Goal: Task Accomplishment & Management: Complete application form

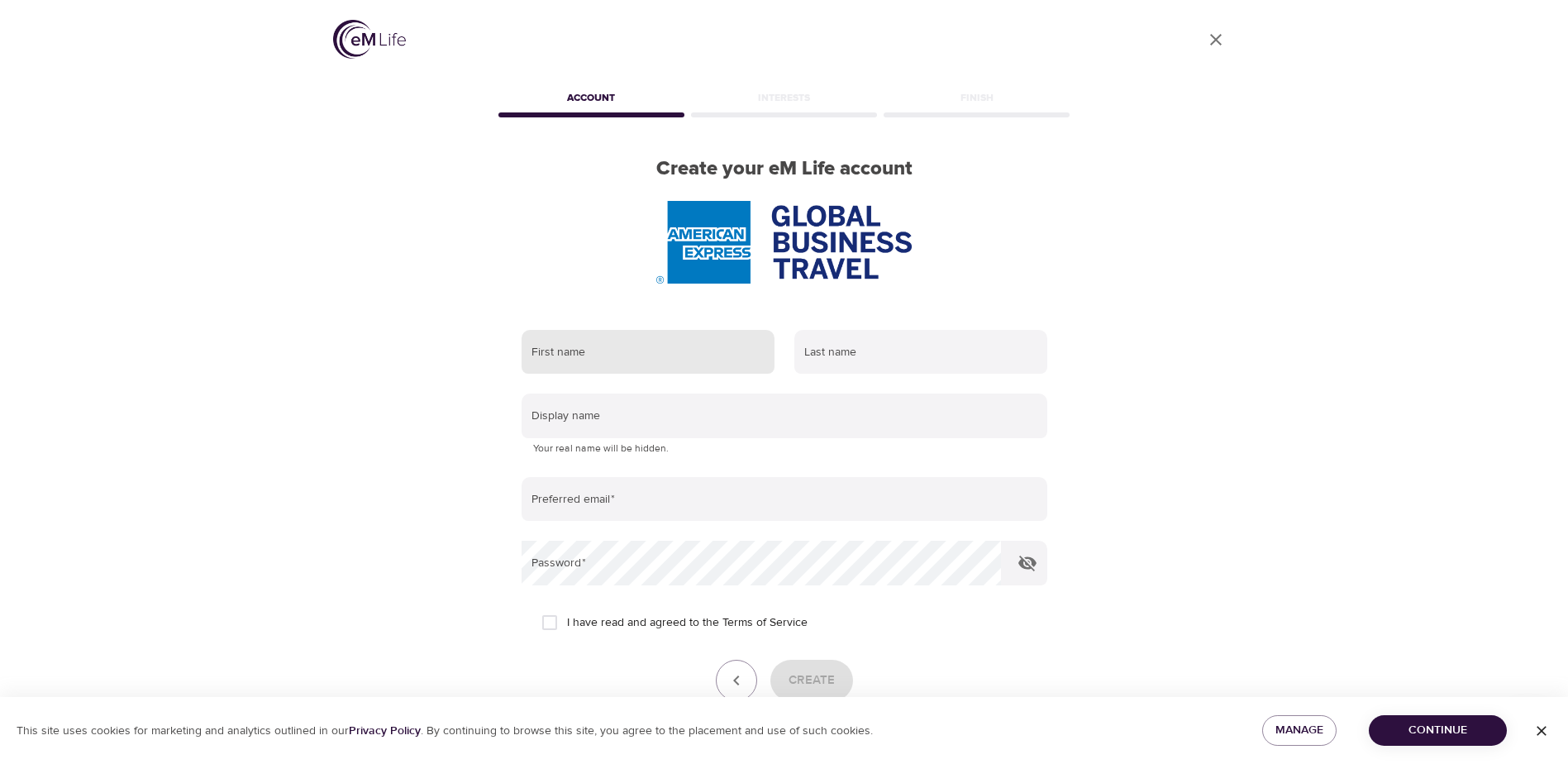
click at [631, 351] on input "text" at bounding box center [648, 352] width 253 height 45
type input "[PERSON_NAME]"
type input "[PERSON_NAME][EMAIL_ADDRESS][PERSON_NAME][DOMAIN_NAME]"
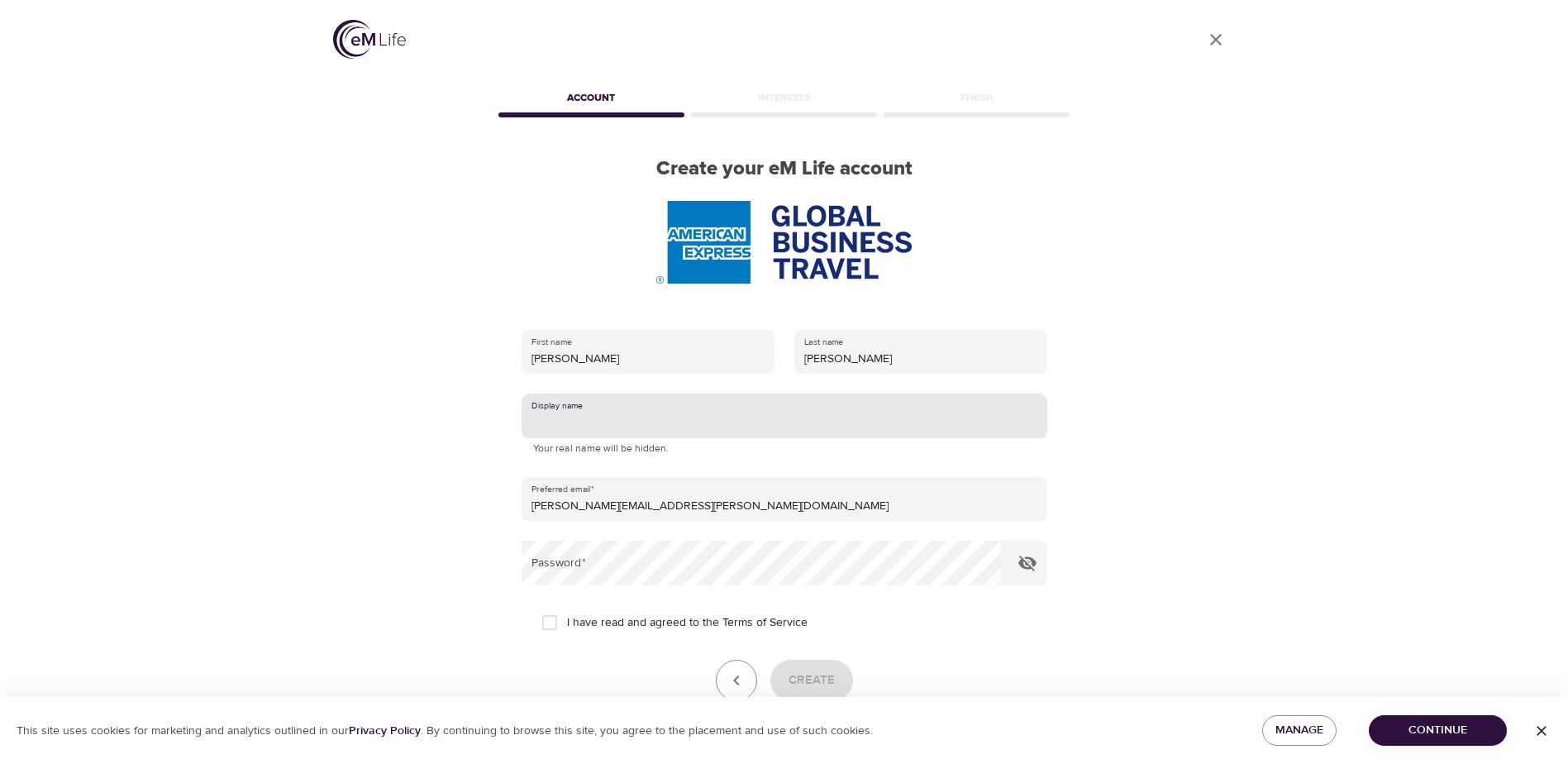
click at [593, 416] on input "text" at bounding box center [784, 415] width 526 height 45
type input "[PERSON_NAME]"
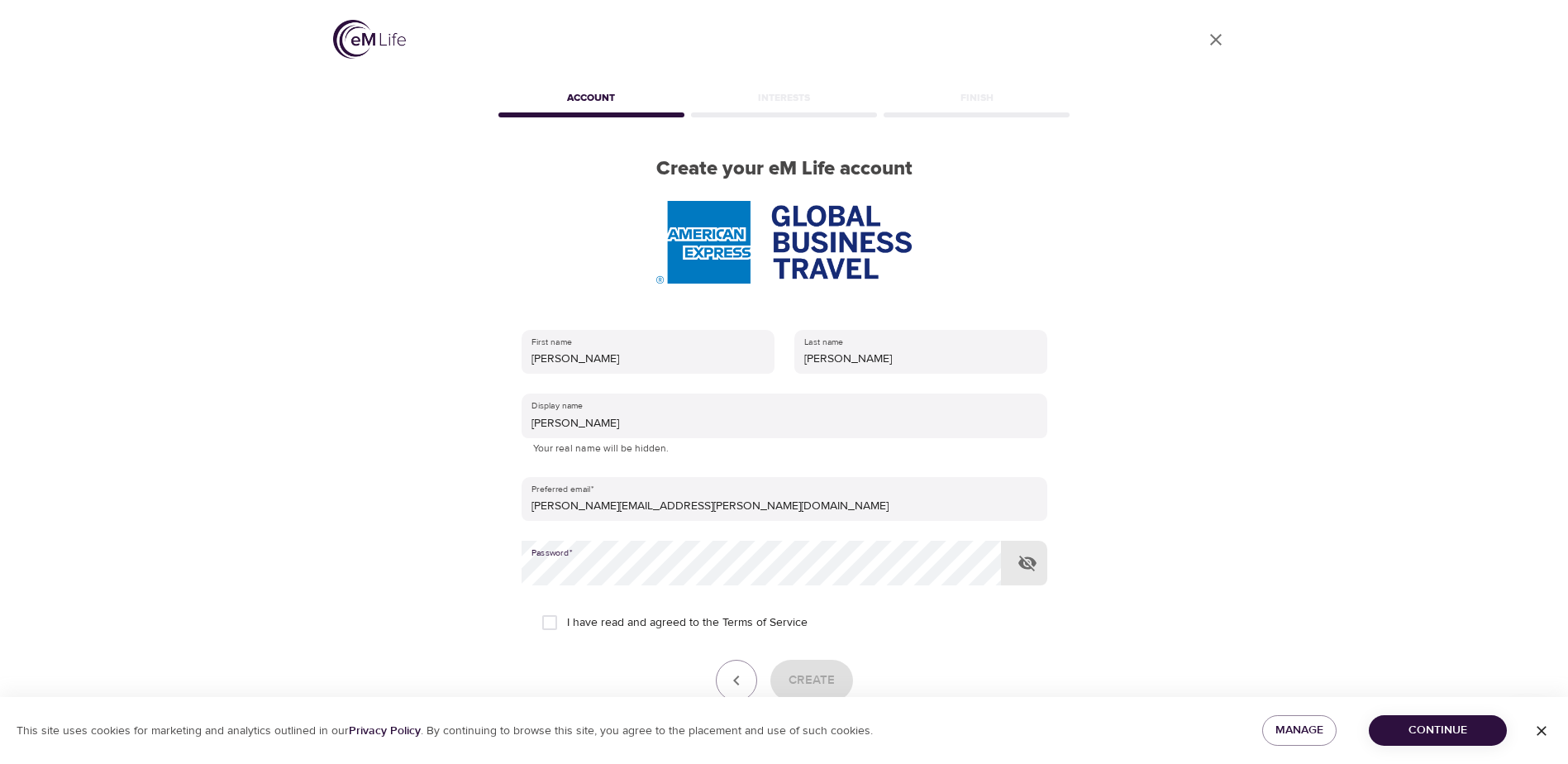
click at [543, 627] on input "I have read and agreed to the Terms of Service" at bounding box center [549, 622] width 34 height 34
checkbox input "true"
click at [835, 673] on button "Create" at bounding box center [811, 681] width 83 height 42
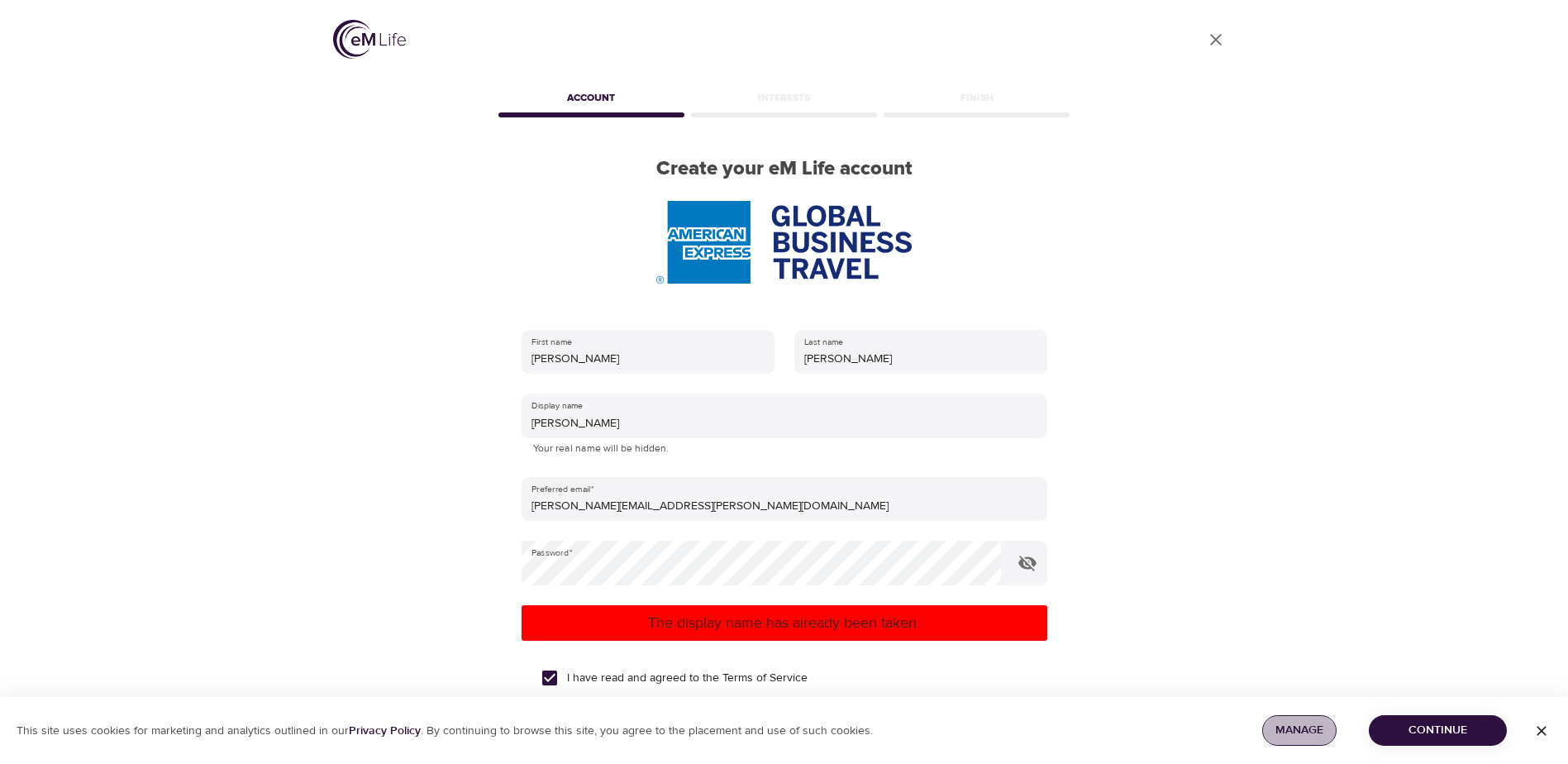
click at [1297, 729] on span "Manage" at bounding box center [1300, 731] width 48 height 20
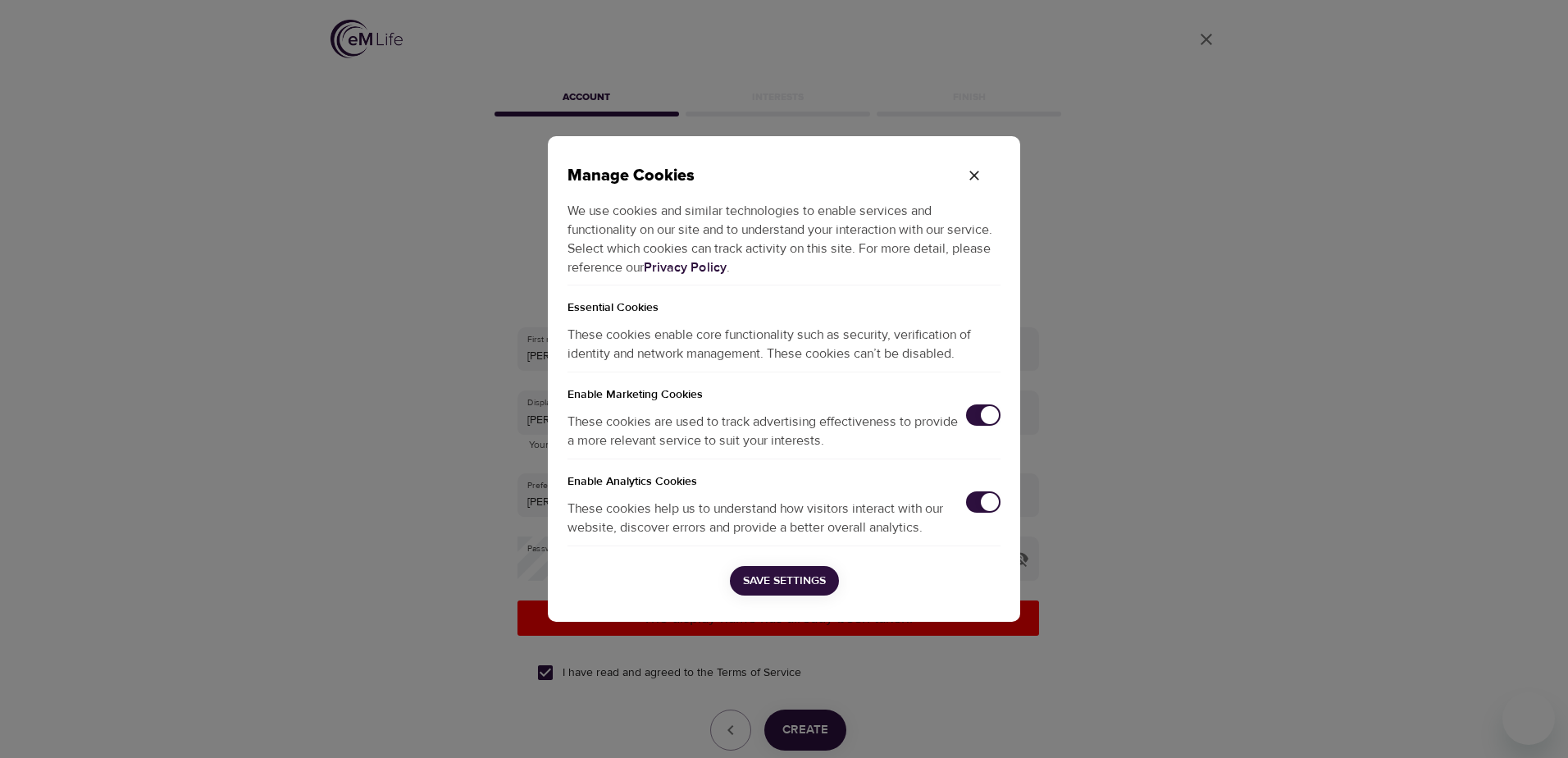
click at [974, 174] on icon "button" at bounding box center [974, 176] width 17 height 17
